Goal: Check status: Verify the current state of an ongoing process or item

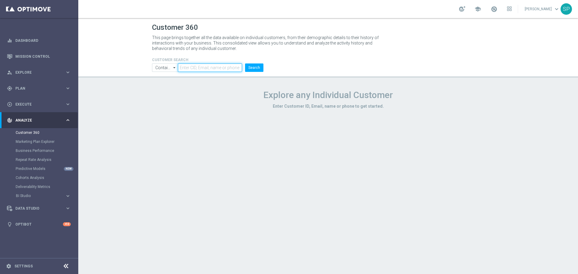
paste input "1927631"
type input "1927631"
click at [245, 64] on button "Search" at bounding box center [254, 68] width 18 height 8
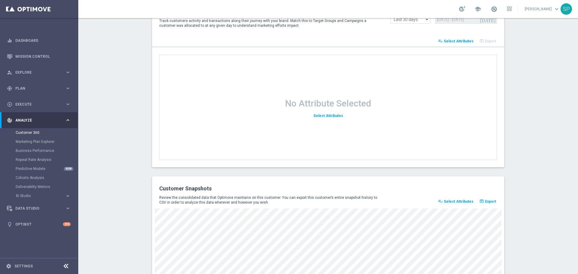
scroll to position [772, 0]
